Goal: Download file/media

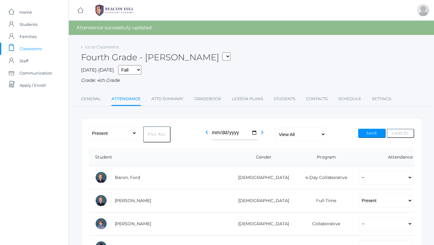
scroll to position [129, 0]
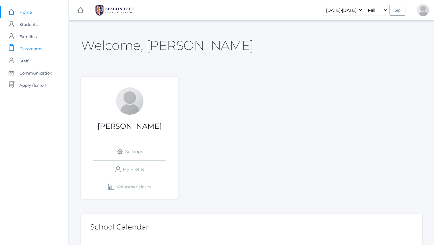
click at [41, 51] on span "Classrooms" at bounding box center [30, 49] width 23 height 12
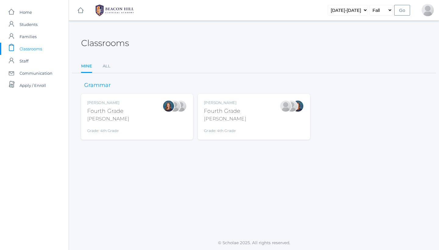
click at [220, 125] on div "Grade: 4th Grade" at bounding box center [225, 129] width 42 height 9
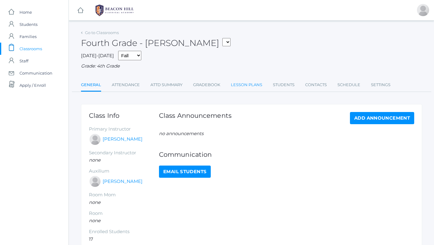
click at [253, 83] on link "Lesson Plans" at bounding box center [246, 85] width 31 height 12
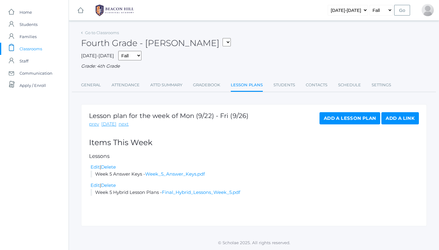
click at [189, 193] on div "Lesson plan for the week of Mon (9/22) - Fri (9/26) prev [DATE] next Add a Less…" at bounding box center [253, 165] width 345 height 122
click at [189, 189] on link "Final_Hybrid_Lessons_Week_5.pdf" at bounding box center [201, 192] width 78 height 6
